Goal: Transaction & Acquisition: Purchase product/service

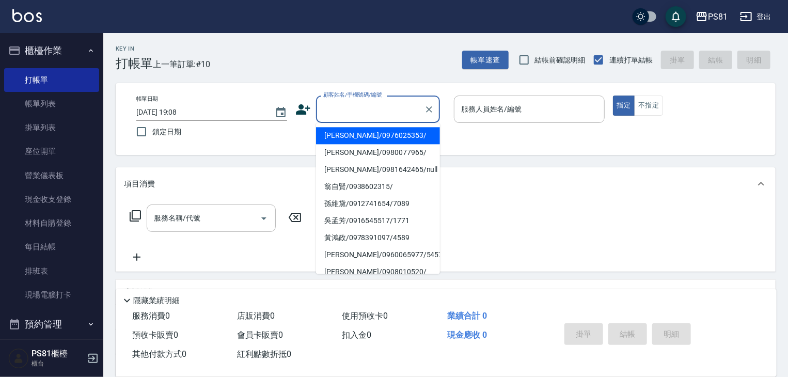
click at [373, 108] on input "顧客姓名/手機號碼/編號" at bounding box center [370, 109] width 99 height 18
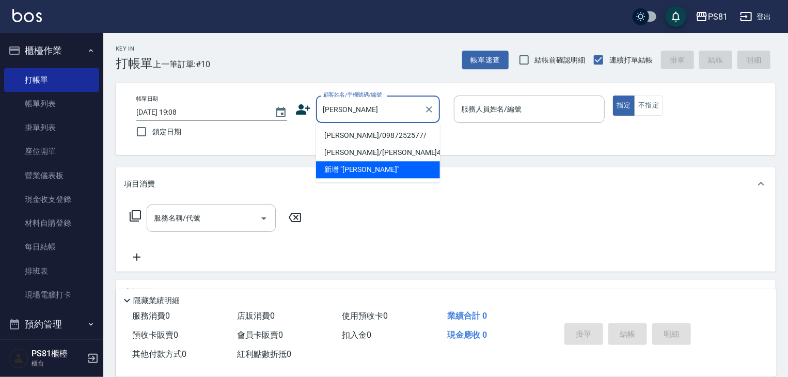
click at [373, 137] on li "[PERSON_NAME]/0987252577/" at bounding box center [378, 135] width 124 height 17
type input "[PERSON_NAME]/0987252577/"
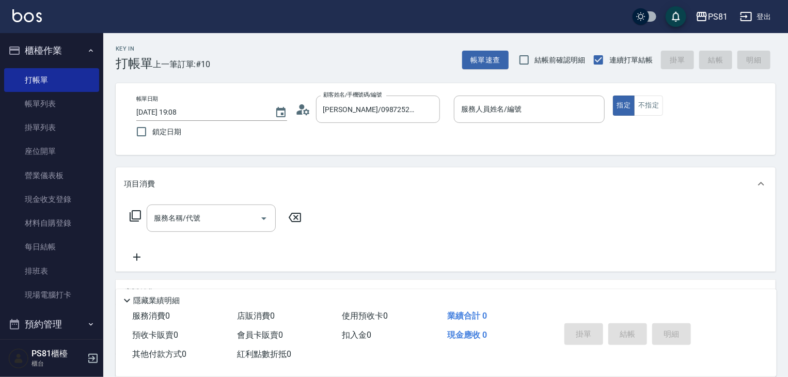
click at [304, 109] on icon at bounding box center [302, 109] width 15 height 15
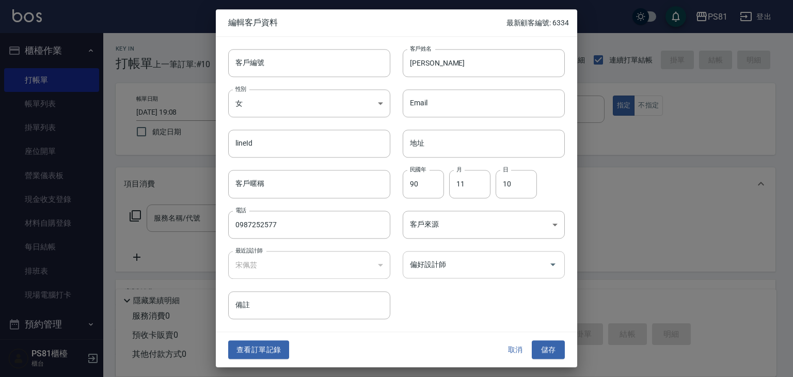
click at [416, 273] on input "偏好設計師" at bounding box center [475, 265] width 137 height 18
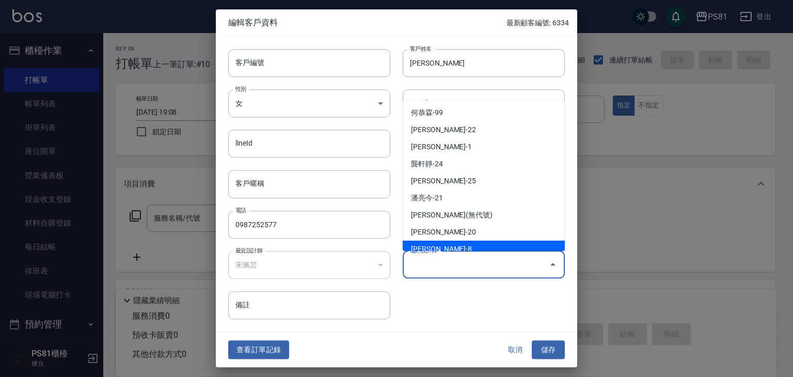
click at [432, 244] on li "[PERSON_NAME]-8" at bounding box center [484, 249] width 162 height 17
type input "宋佩芸"
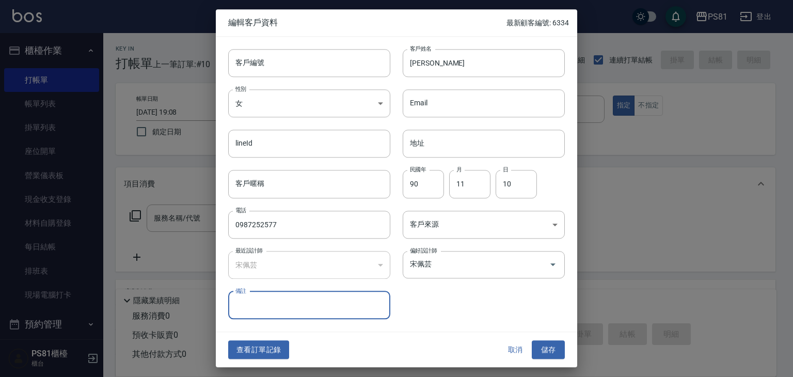
click at [548, 351] on button "儲存" at bounding box center [548, 349] width 33 height 19
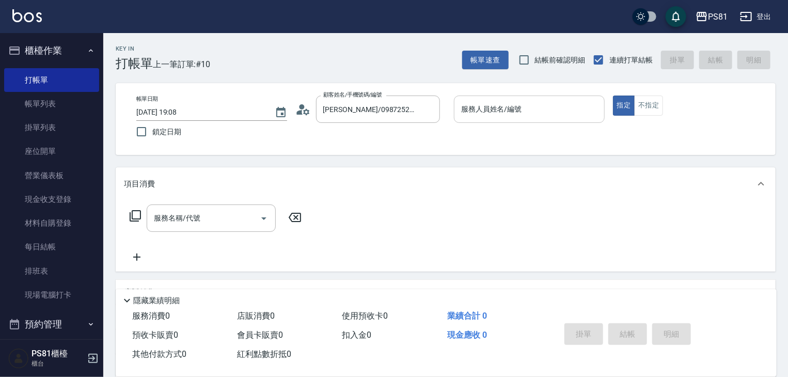
click at [508, 121] on div "服務人員姓名/編號" at bounding box center [529, 109] width 151 height 27
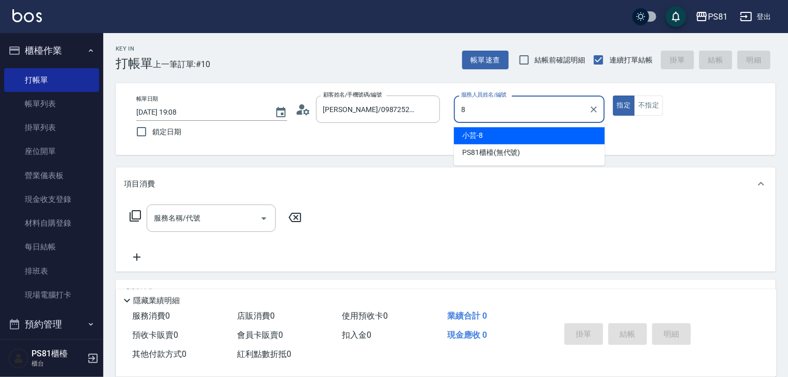
type input "小芸-8"
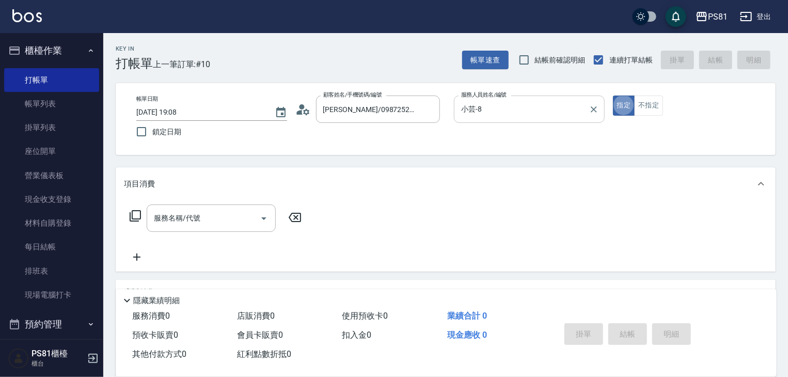
type button "true"
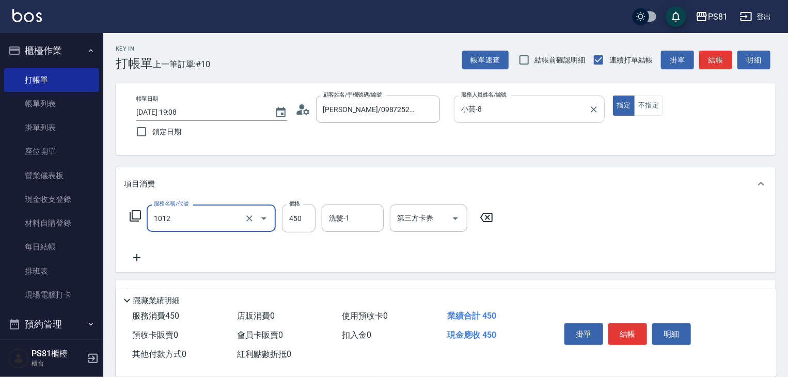
type input "B級洗剪(1012)"
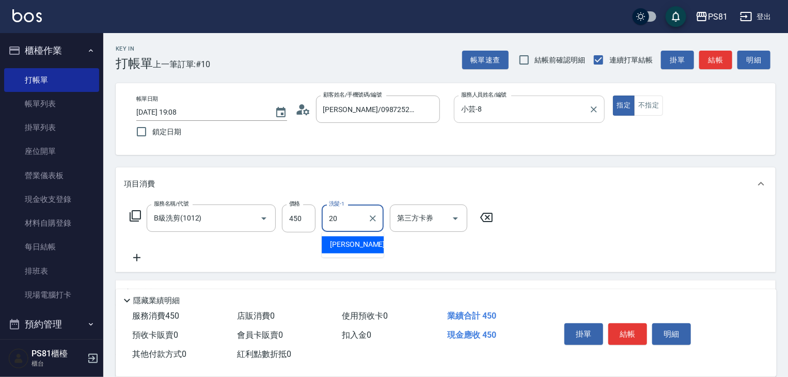
type input "[PERSON_NAME]-20"
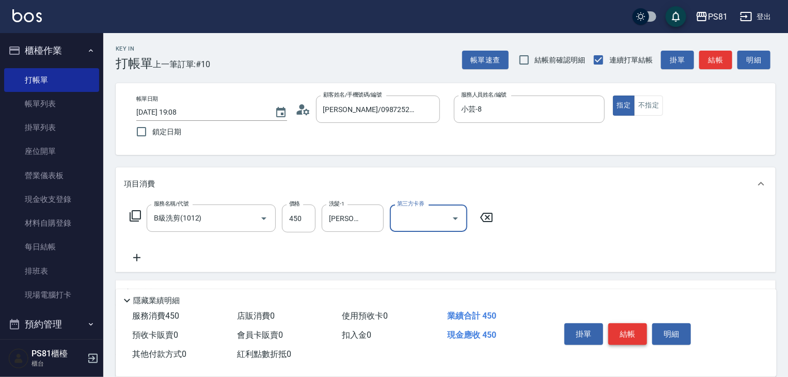
click at [621, 331] on button "結帳" at bounding box center [627, 334] width 39 height 22
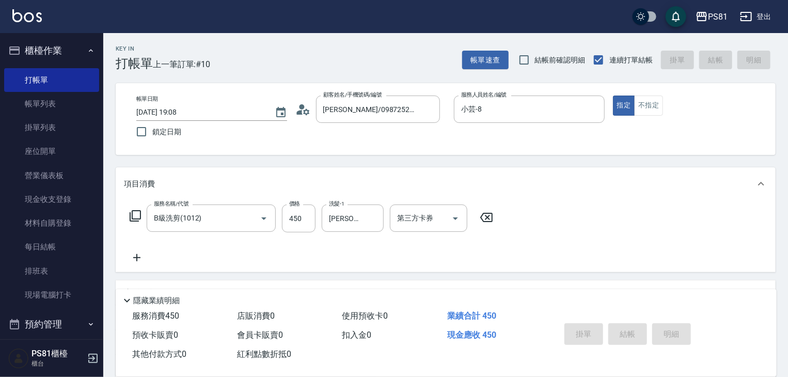
type input "[DATE] 19:49"
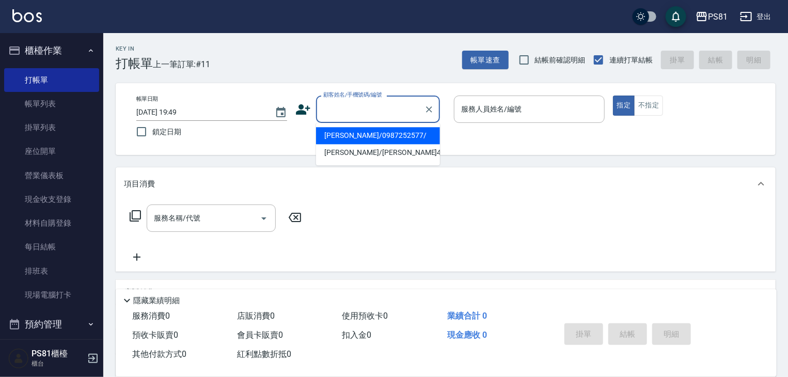
click at [339, 109] on input "顧客姓名/手機號碼/編號" at bounding box center [370, 109] width 99 height 18
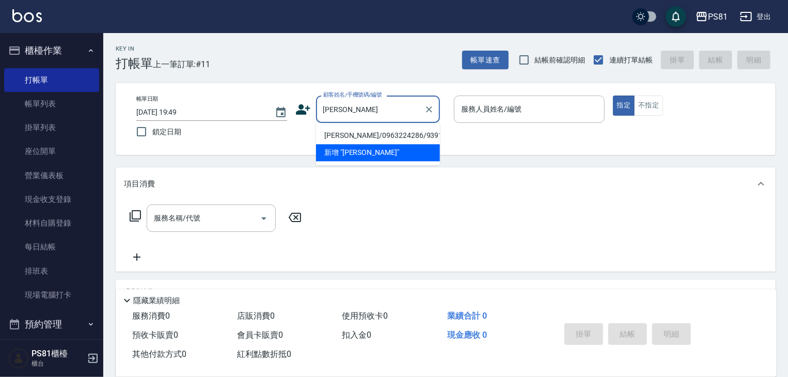
click at [378, 131] on li "[PERSON_NAME]/0963224286/9391" at bounding box center [378, 135] width 124 height 17
type input "[PERSON_NAME]/0963224286/9391"
type input "[DEMOGRAPHIC_DATA]-2"
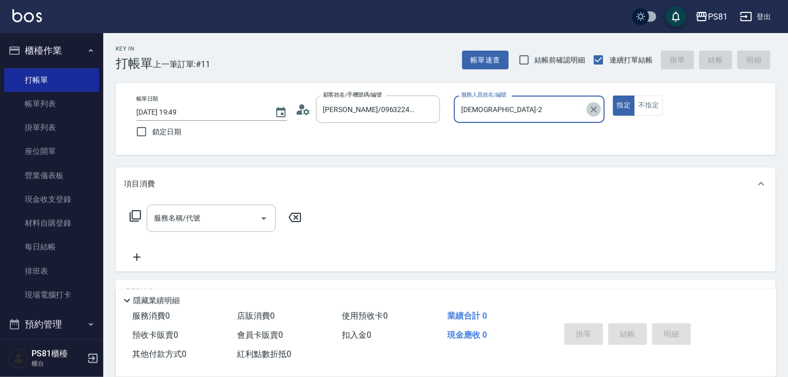
drag, startPoint x: 593, startPoint y: 109, endPoint x: 578, endPoint y: 109, distance: 15.0
click at [593, 109] on icon "Clear" at bounding box center [594, 109] width 6 height 6
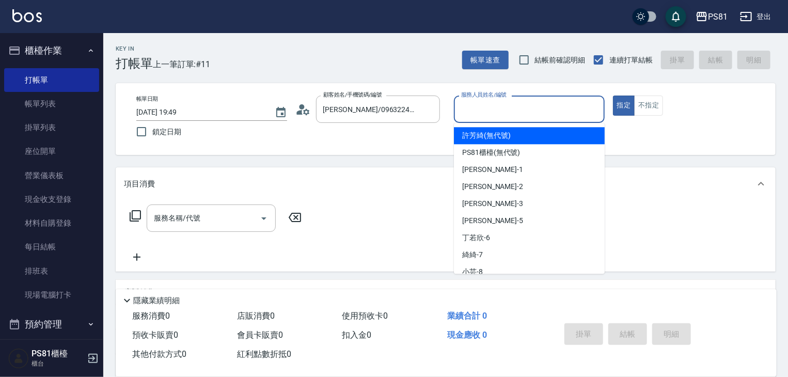
click at [578, 109] on input "服務人員姓名/編號" at bounding box center [530, 109] width 142 height 18
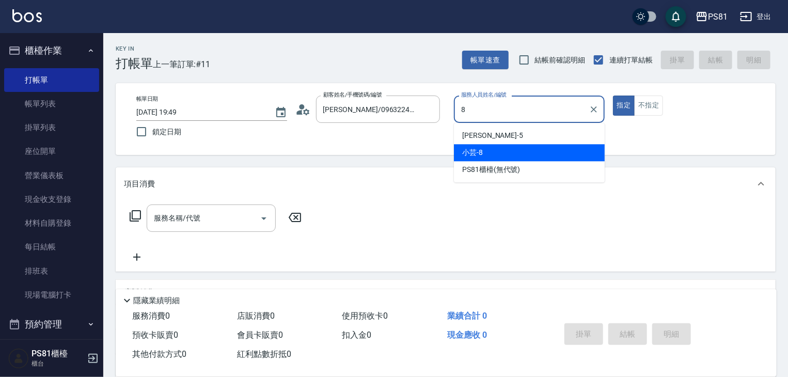
type input "小芸-8"
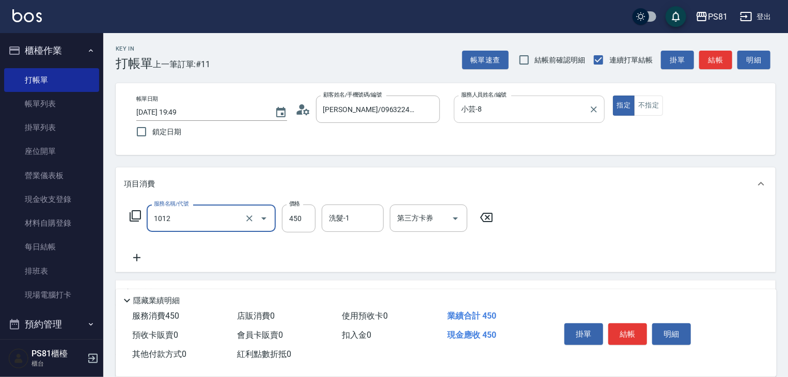
type input "B級洗剪(1012)"
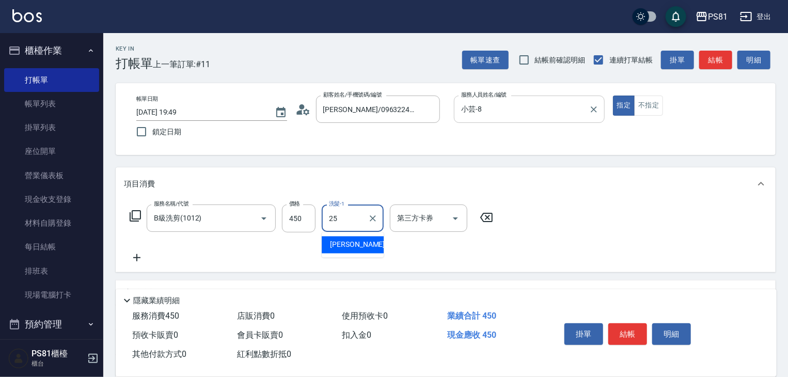
type input "妮可-25"
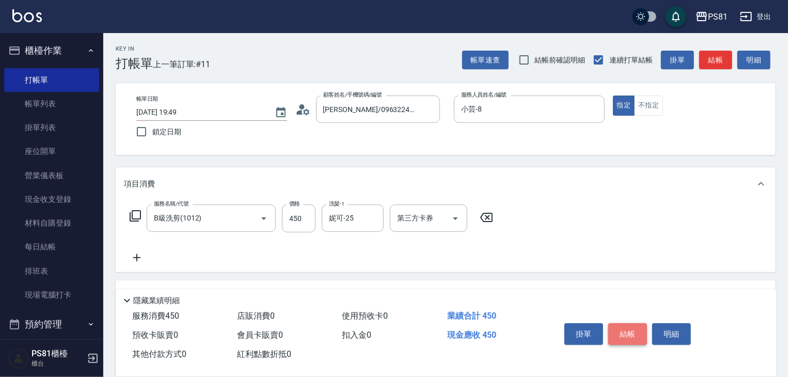
click at [632, 324] on button "結帳" at bounding box center [627, 334] width 39 height 22
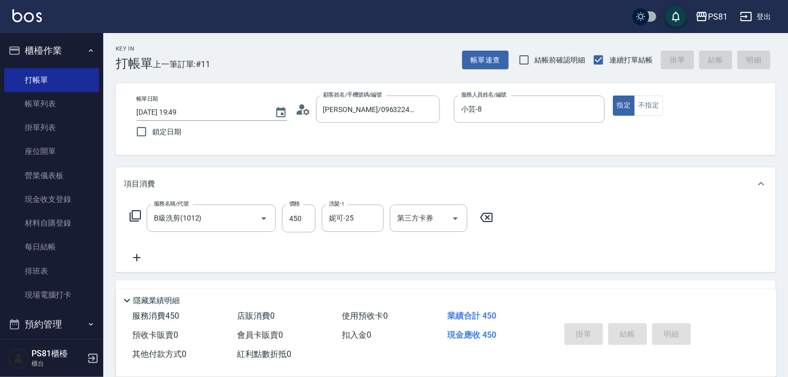
type input "[DATE] 19:59"
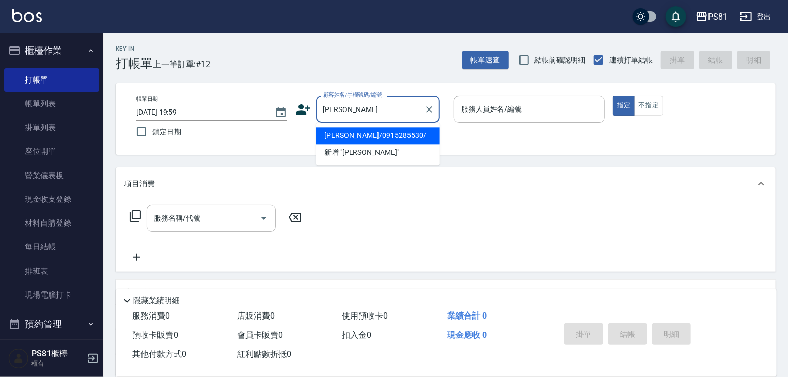
click at [383, 132] on li "[PERSON_NAME]/0915285530/" at bounding box center [378, 135] width 124 height 17
type input "[PERSON_NAME]/0915285530/"
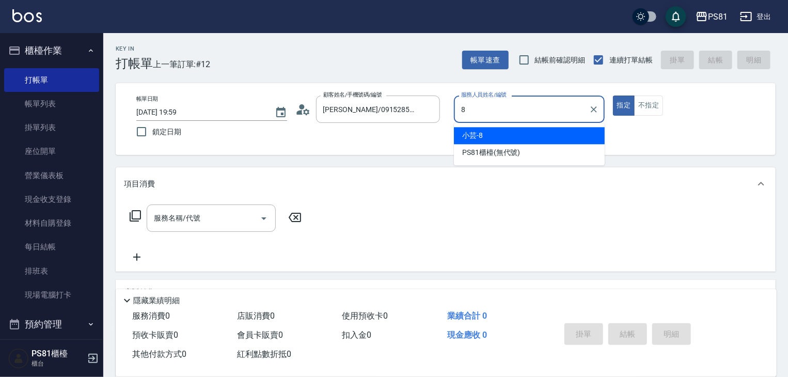
type input "小芸-8"
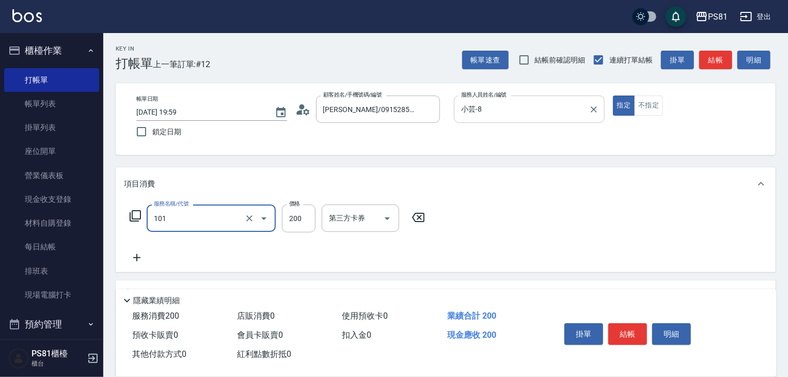
type input "一般洗髮(101)"
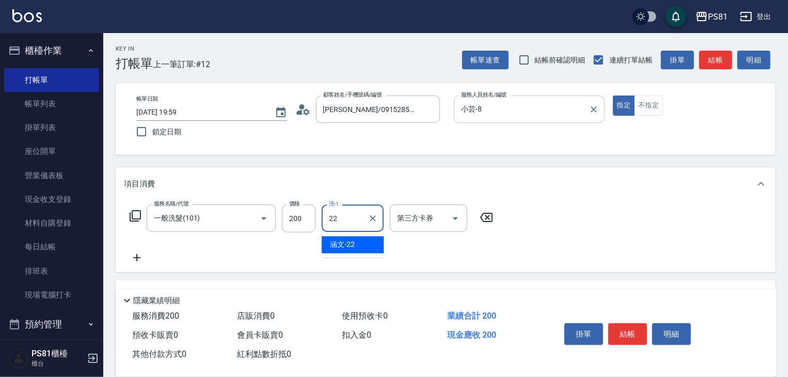
type input "涵文-22"
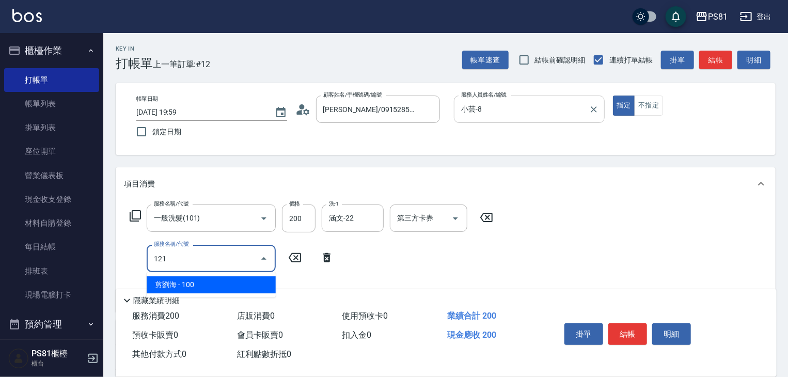
type input "剪[PERSON_NAME](121)"
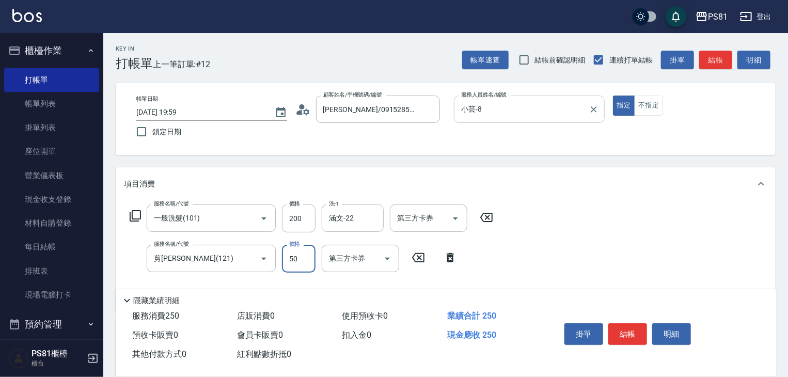
type input "50"
click at [620, 330] on button "結帳" at bounding box center [627, 334] width 39 height 22
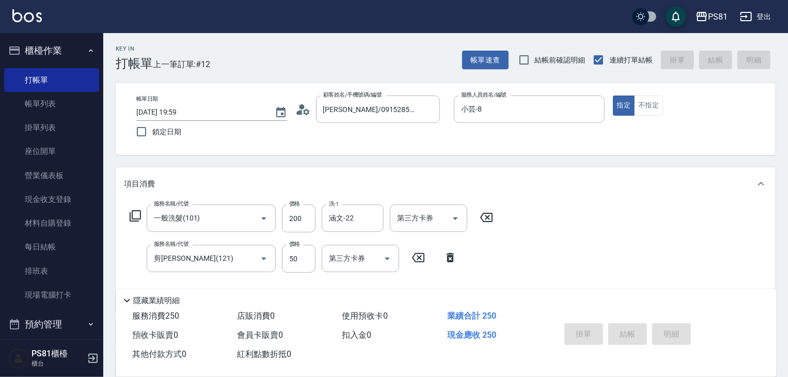
type input "[DATE] 20:08"
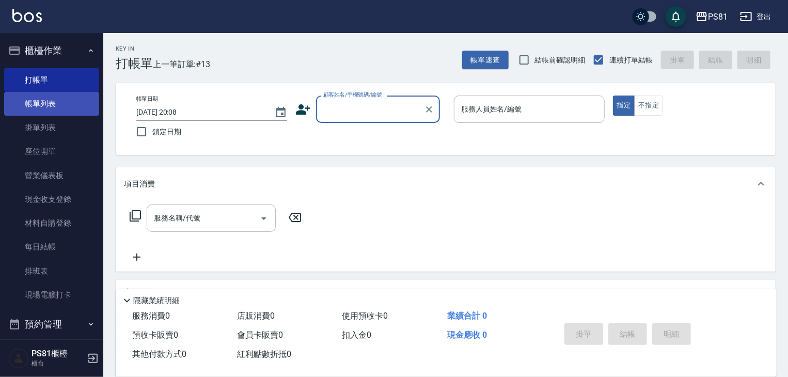
click at [29, 106] on link "帳單列表" at bounding box center [51, 104] width 95 height 24
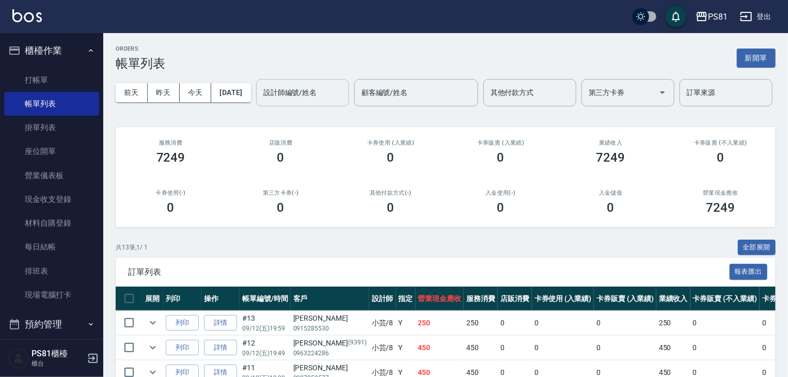
click at [261, 102] on input "設計師編號/姓名" at bounding box center [303, 93] width 84 height 18
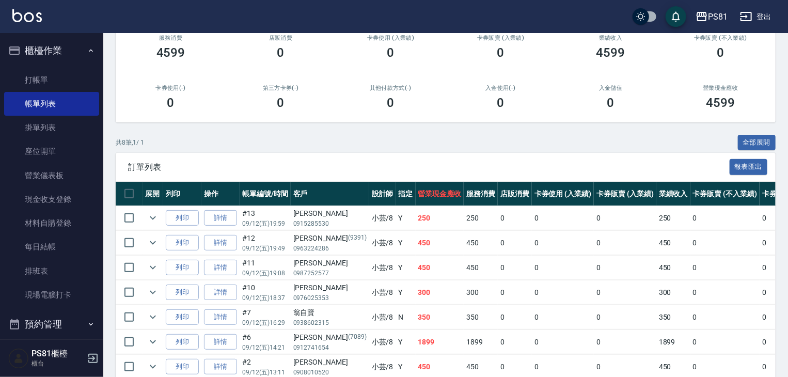
scroll to position [211, 0]
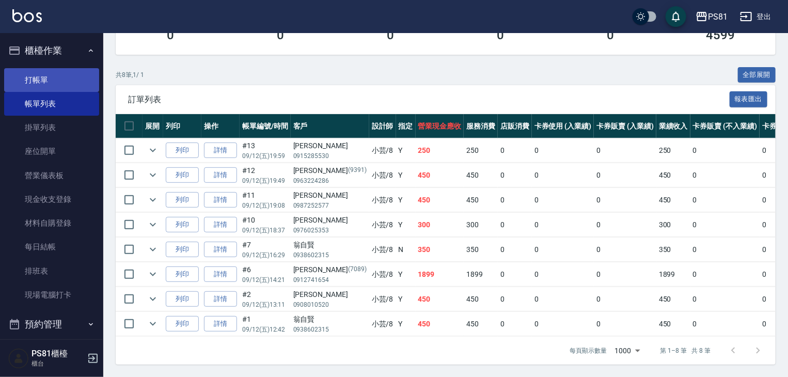
type input "小芸-8"
click at [48, 70] on link "打帳單" at bounding box center [51, 80] width 95 height 24
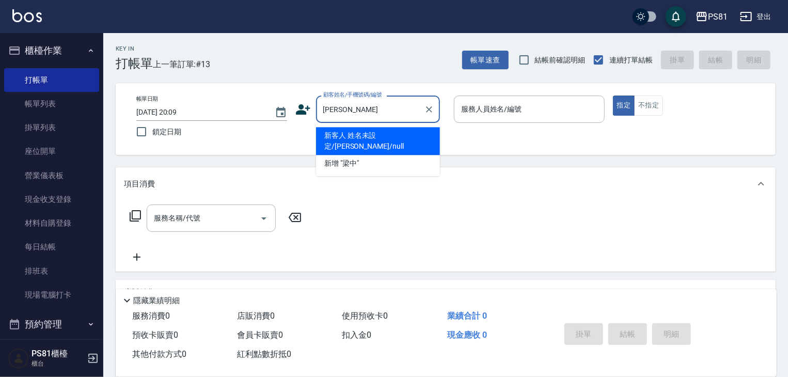
click at [412, 139] on li "新客人 姓名未設定/[PERSON_NAME]/null" at bounding box center [378, 141] width 124 height 28
type input "新客人 姓名未設定/[PERSON_NAME]/null"
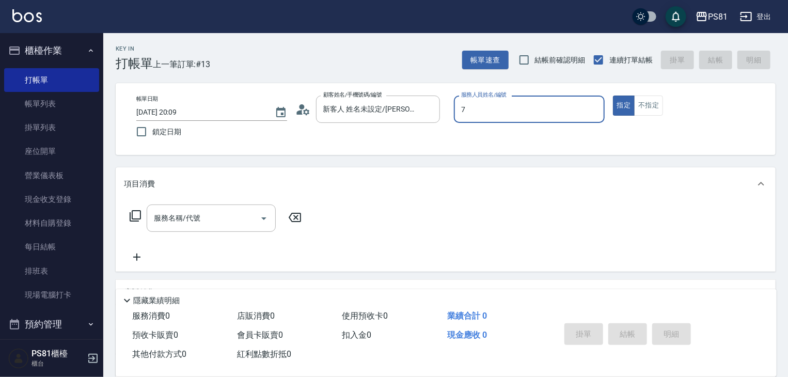
type input "綺綺-7"
type button "true"
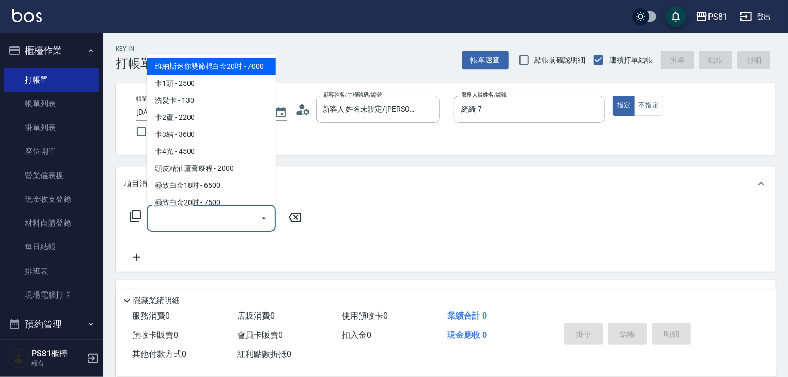
click at [213, 222] on input "服務名稱/代號" at bounding box center [203, 218] width 104 height 18
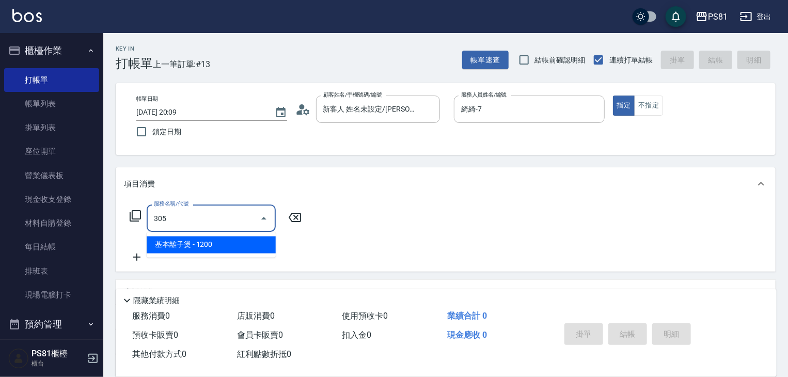
type input "基本離子燙(305)"
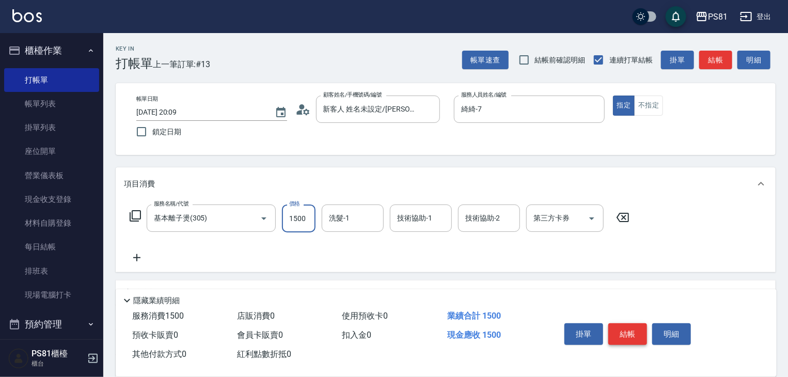
type input "1500"
click at [644, 330] on button "結帳" at bounding box center [627, 334] width 39 height 22
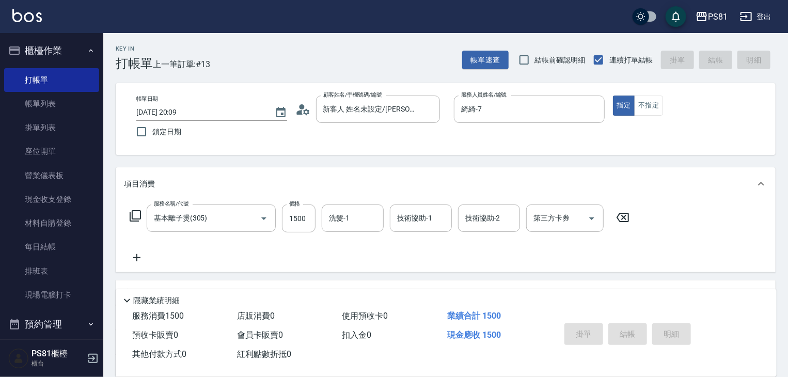
type input "[DATE] 20:12"
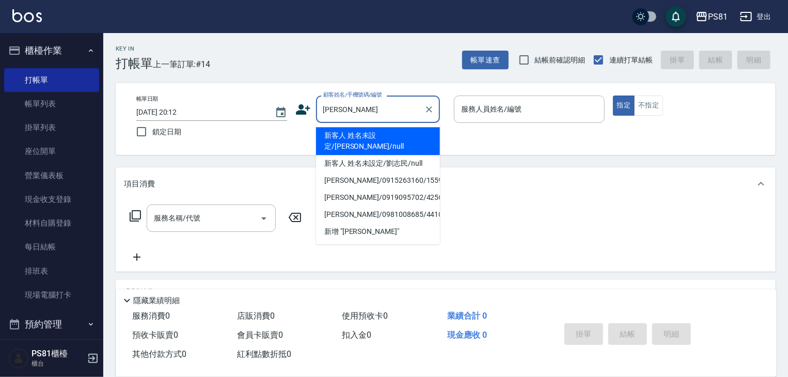
click at [387, 139] on li "新客人 姓名未設定/[PERSON_NAME]/null" at bounding box center [378, 141] width 124 height 28
type input "新客人 姓名未設定/[PERSON_NAME]/null"
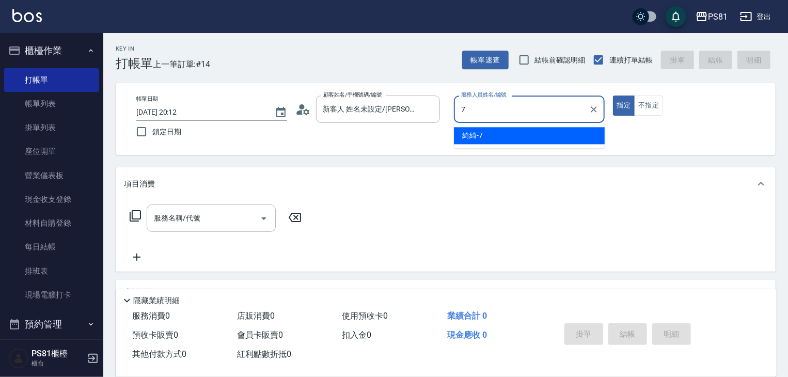
type input "綺綺-7"
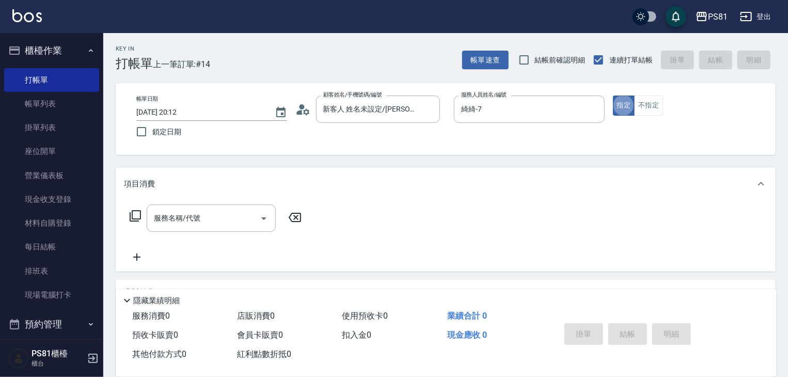
click at [175, 201] on div "項目消費 服務名稱/代號 服務名稱/代號" at bounding box center [446, 219] width 660 height 104
click at [175, 203] on div "服務名稱/代號 服務名稱/代號" at bounding box center [446, 235] width 660 height 71
click at [175, 205] on div "服務名稱/代號" at bounding box center [211, 218] width 129 height 27
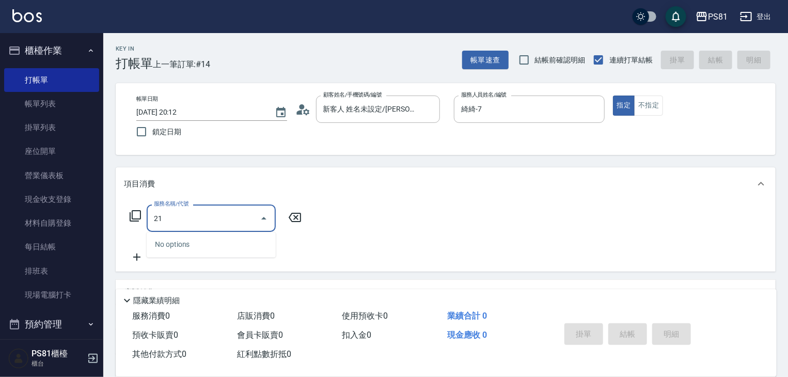
type input "2"
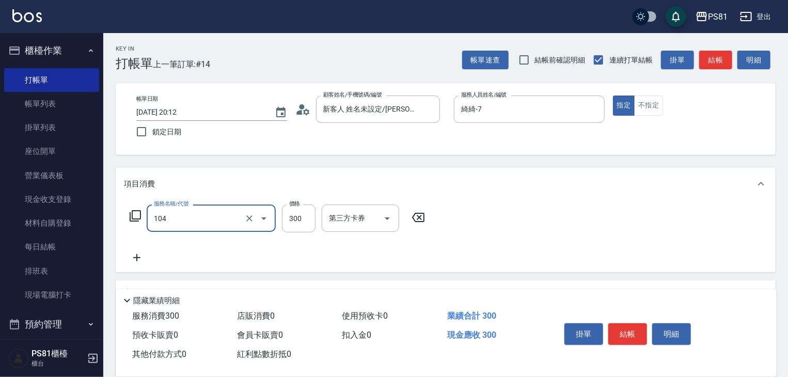
type input "C級單剪300(104)"
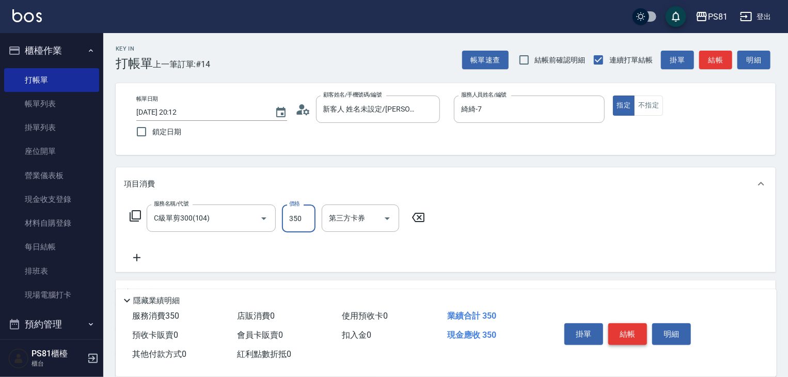
type input "350"
click at [624, 333] on button "結帳" at bounding box center [627, 334] width 39 height 22
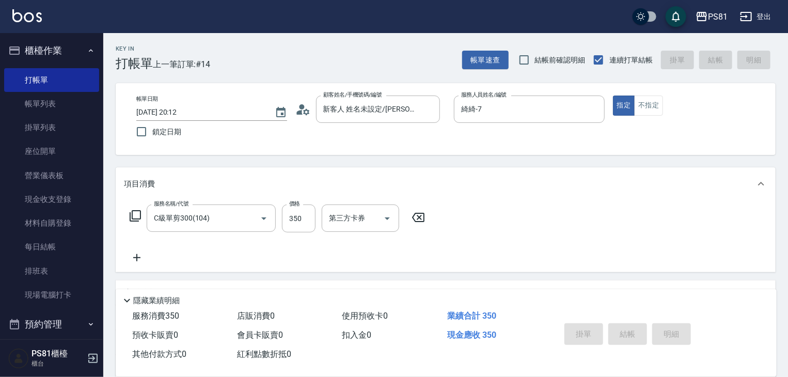
type input "[DATE] 20:13"
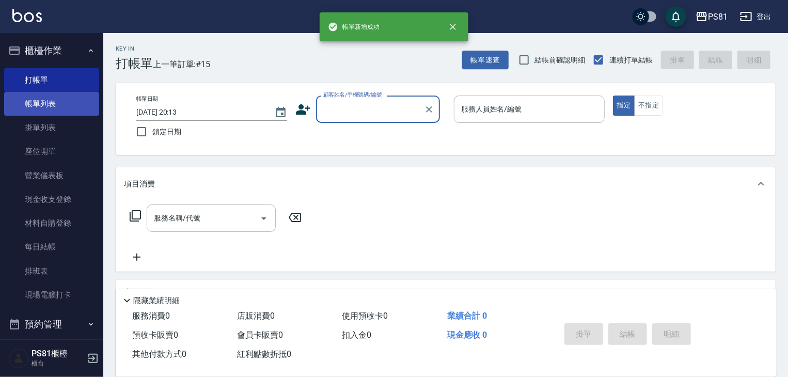
click at [69, 111] on link "帳單列表" at bounding box center [51, 104] width 95 height 24
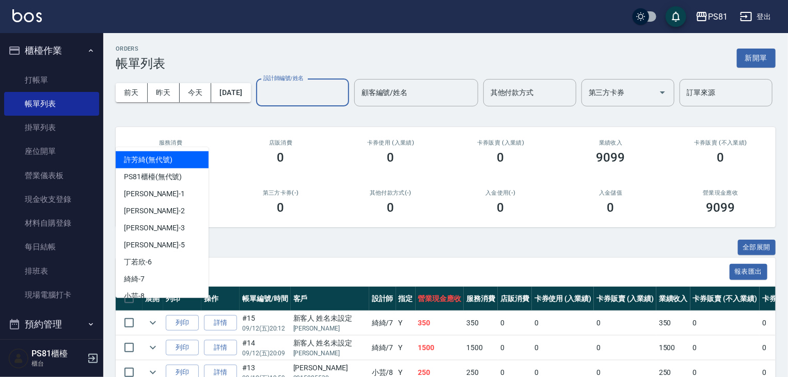
click at [261, 102] on input "設計師編號/姓名" at bounding box center [303, 93] width 84 height 18
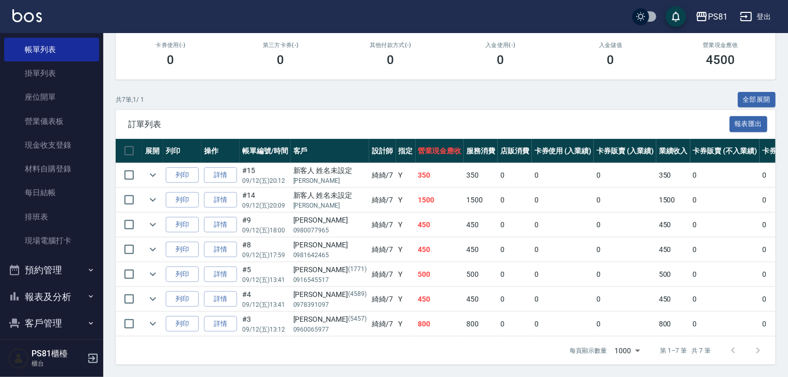
scroll to position [144, 0]
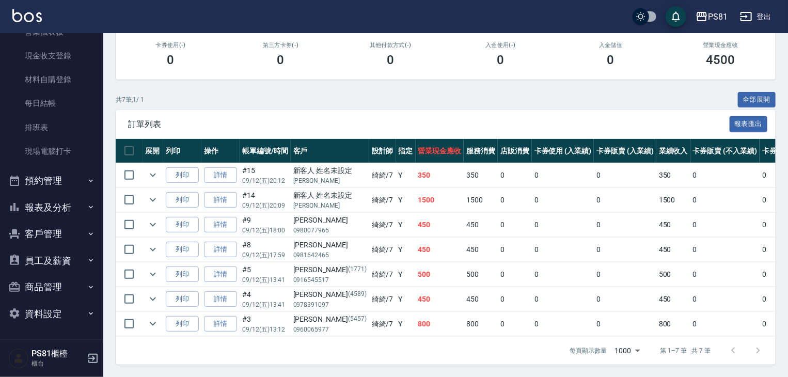
type input "綺綺-7"
click at [53, 210] on button "報表及分析" at bounding box center [51, 207] width 95 height 27
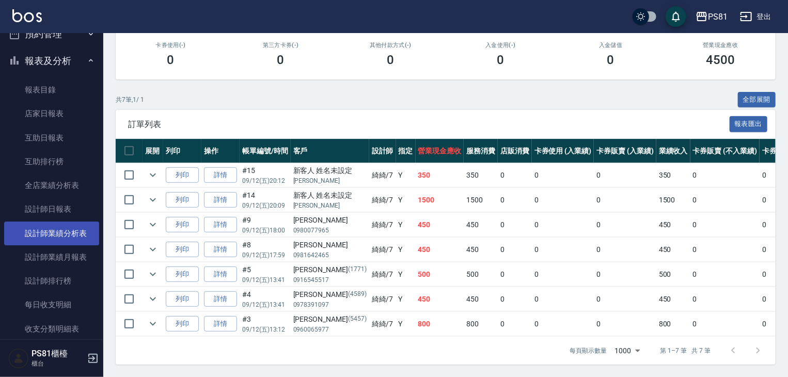
scroll to position [299, 0]
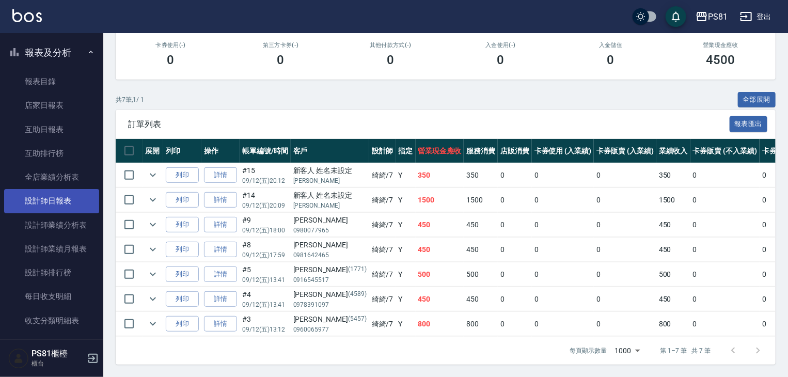
click at [58, 209] on link "設計師日報表" at bounding box center [51, 201] width 95 height 24
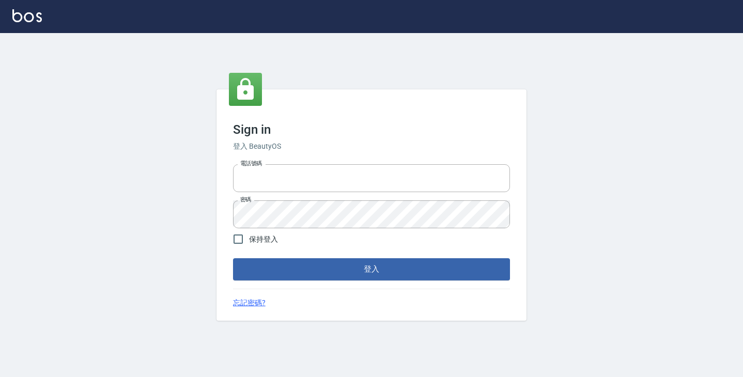
type input "6430581"
click at [269, 264] on button "登入" at bounding box center [371, 269] width 277 height 22
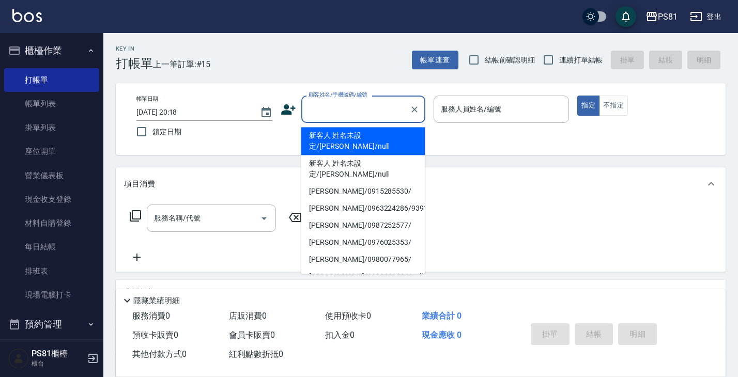
click at [325, 112] on input "顧客姓名/手機號碼/編號" at bounding box center [355, 109] width 99 height 18
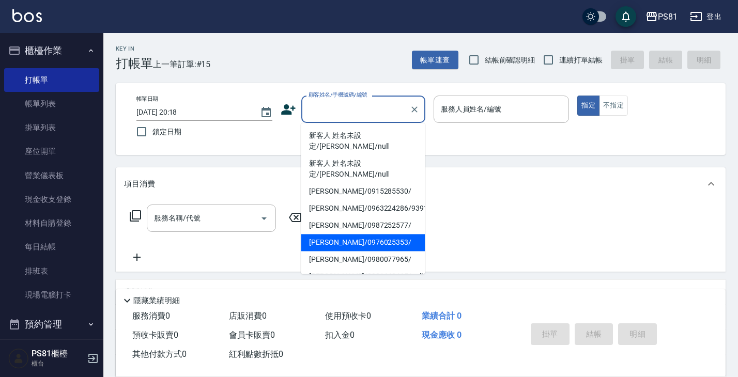
click at [350, 234] on li "[PERSON_NAME]/0976025353/" at bounding box center [363, 242] width 124 height 17
type input "[PERSON_NAME]/0976025353/"
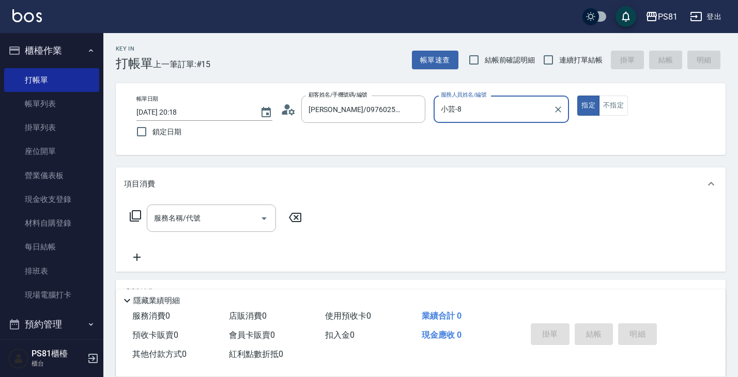
type input "小芸-8"
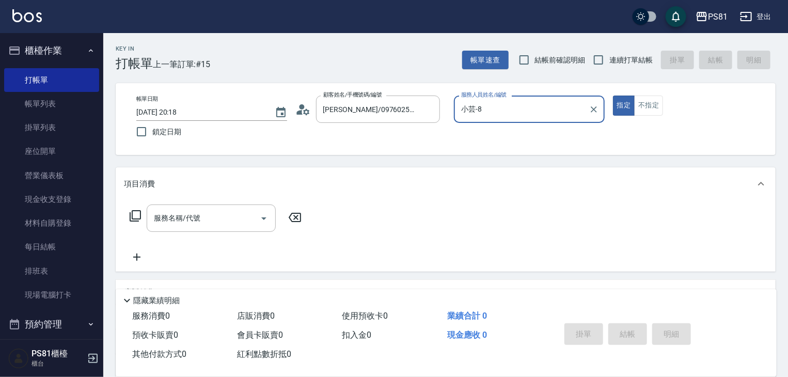
click at [183, 202] on div "服務名稱/代號 服務名稱/代號" at bounding box center [446, 235] width 660 height 71
click at [199, 227] on input "服務名稱/代號" at bounding box center [203, 218] width 104 height 18
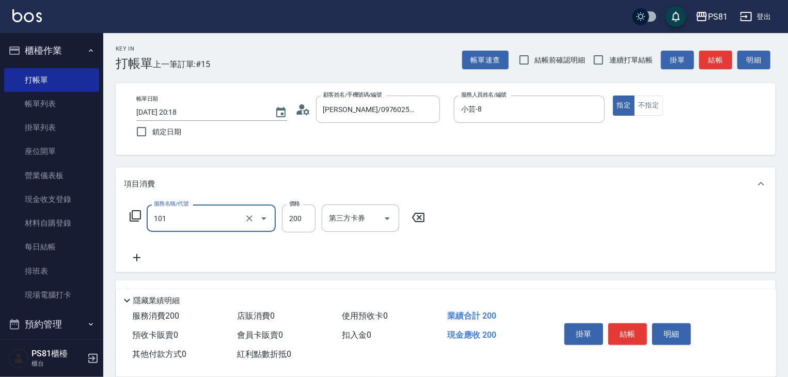
type input "一般洗髮(101)"
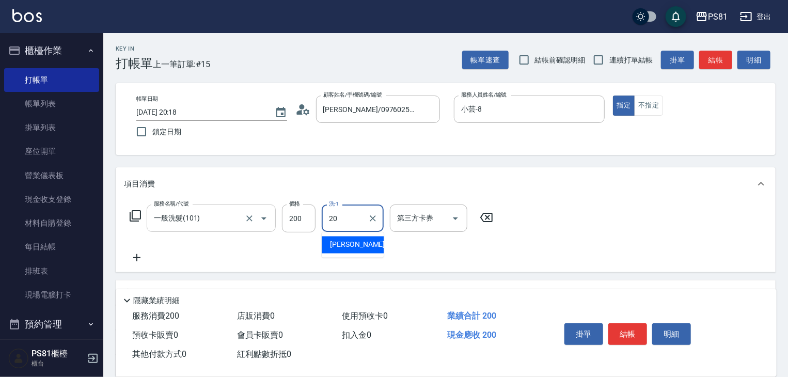
type input "[PERSON_NAME]-20"
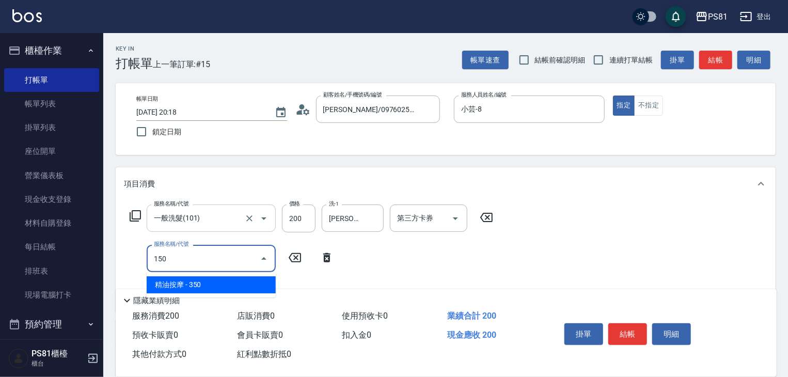
type input "精油按摩(150)"
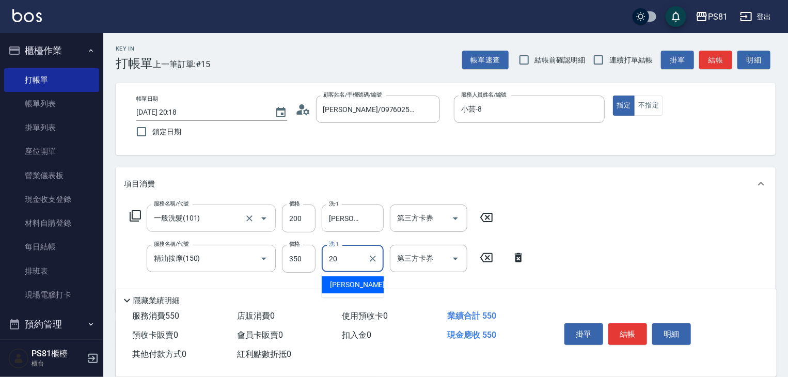
type input "[PERSON_NAME]-20"
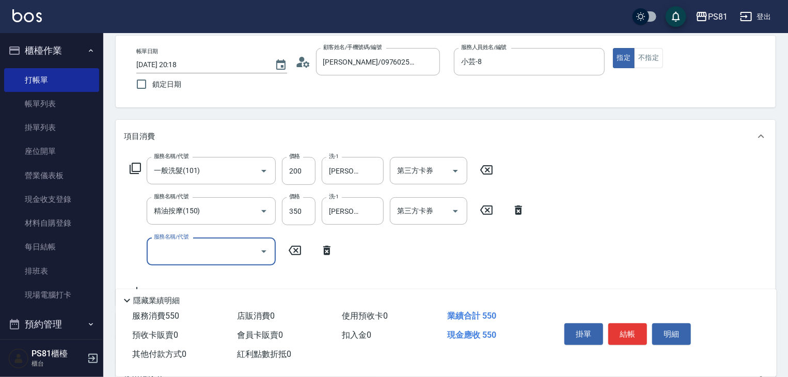
scroll to position [155, 0]
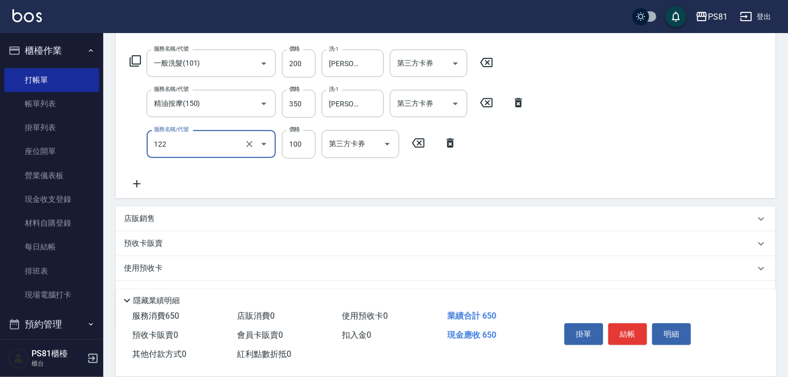
type input "電棒造型(122)"
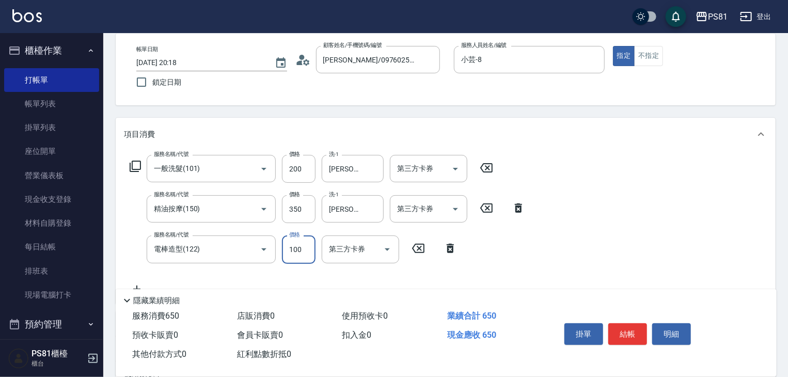
scroll to position [0, 0]
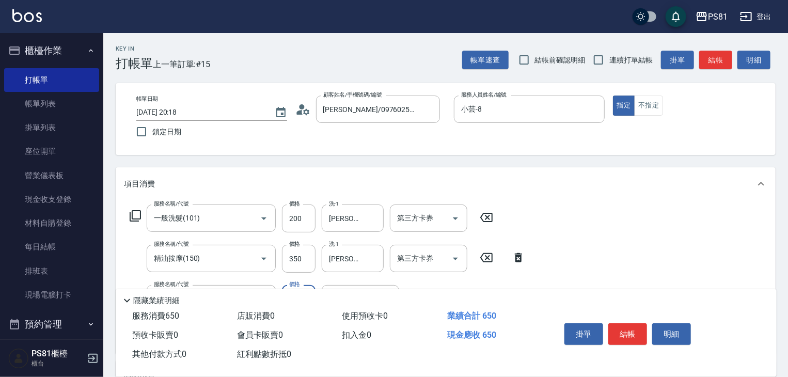
click at [615, 55] on span "連續打單結帳" at bounding box center [630, 60] width 43 height 11
click at [609, 55] on input "連續打單結帳" at bounding box center [599, 60] width 22 height 22
checkbox input "true"
click at [635, 325] on button "結帳" at bounding box center [627, 334] width 39 height 22
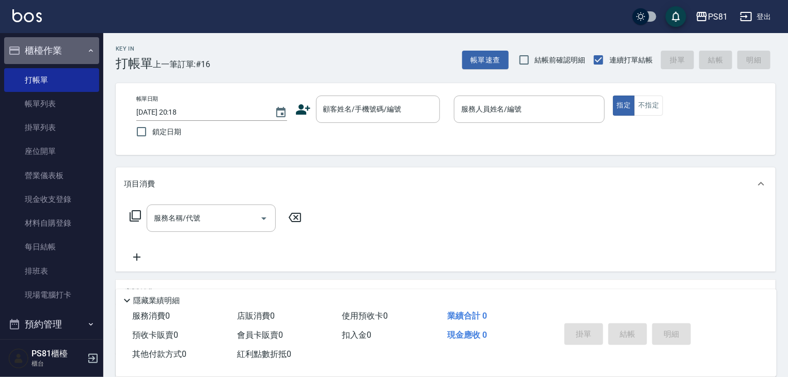
click at [51, 50] on button "櫃檯作業" at bounding box center [51, 50] width 95 height 27
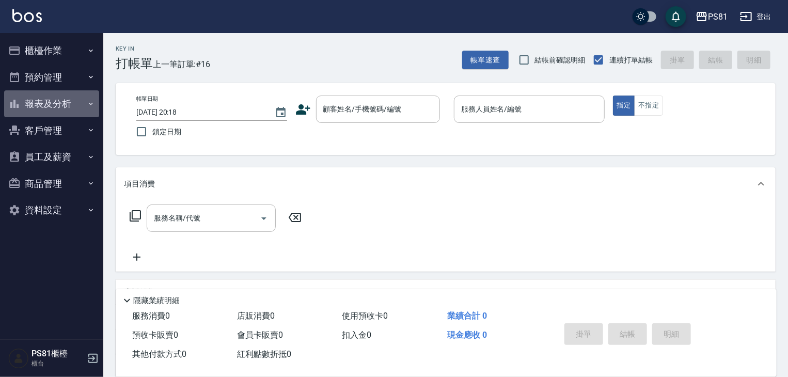
click at [56, 109] on button "報表及分析" at bounding box center [51, 103] width 95 height 27
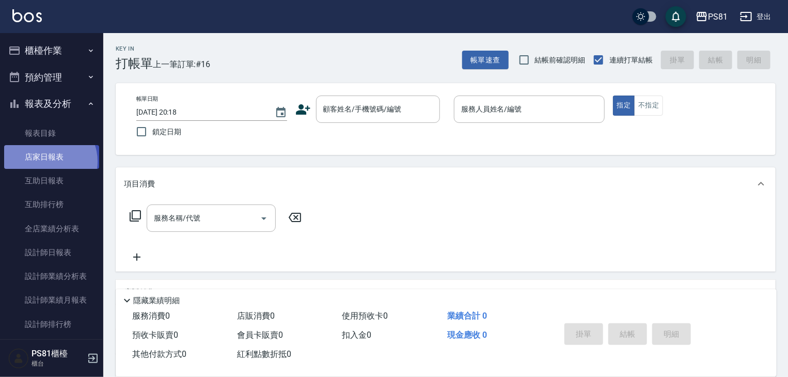
click at [45, 162] on link "店家日報表" at bounding box center [51, 157] width 95 height 24
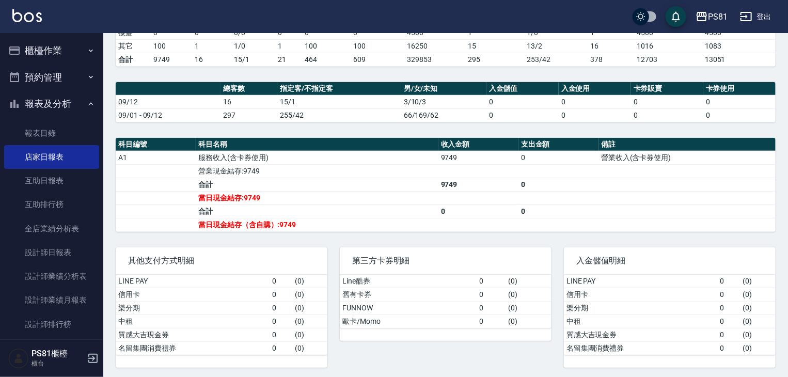
scroll to position [184, 0]
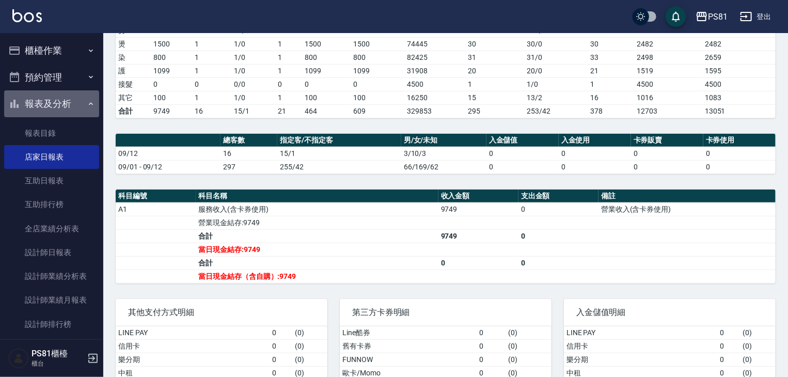
click at [67, 107] on button "報表及分析" at bounding box center [51, 103] width 95 height 27
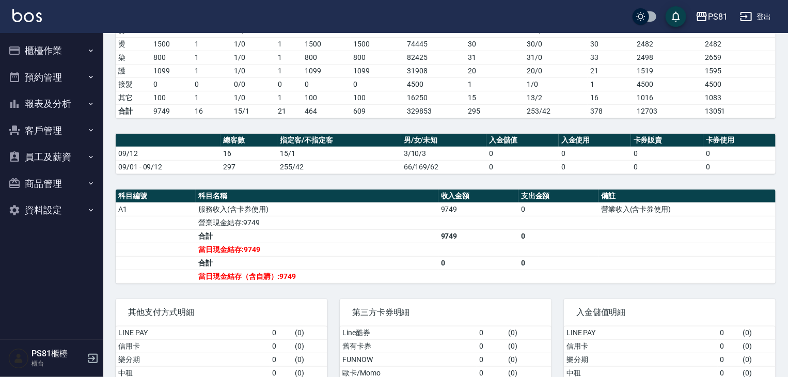
click at [60, 42] on button "櫃檯作業" at bounding box center [51, 50] width 95 height 27
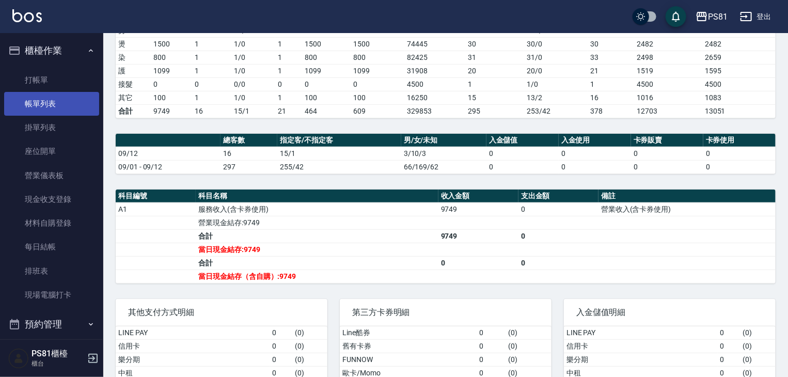
click at [64, 108] on link "帳單列表" at bounding box center [51, 104] width 95 height 24
